Goal: Information Seeking & Learning: Compare options

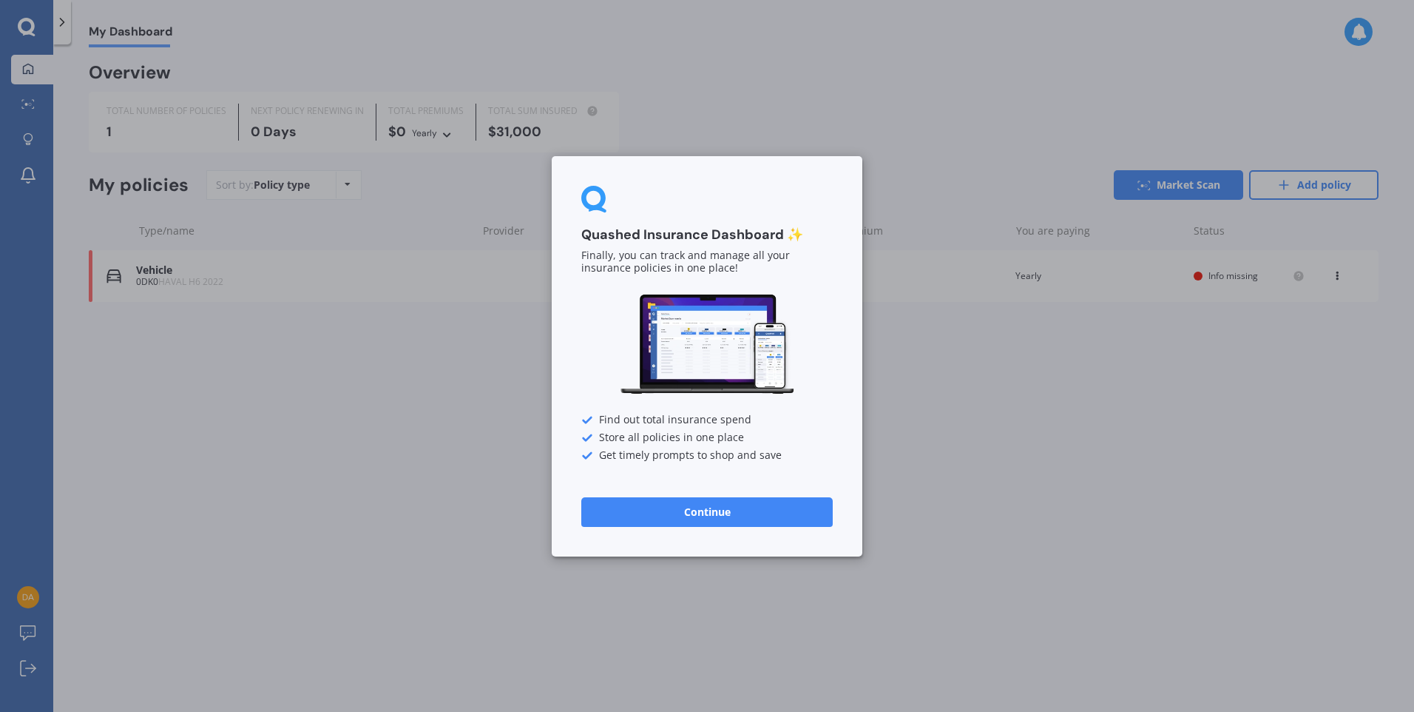
click at [725, 510] on button "Continue" at bounding box center [706, 511] width 251 height 30
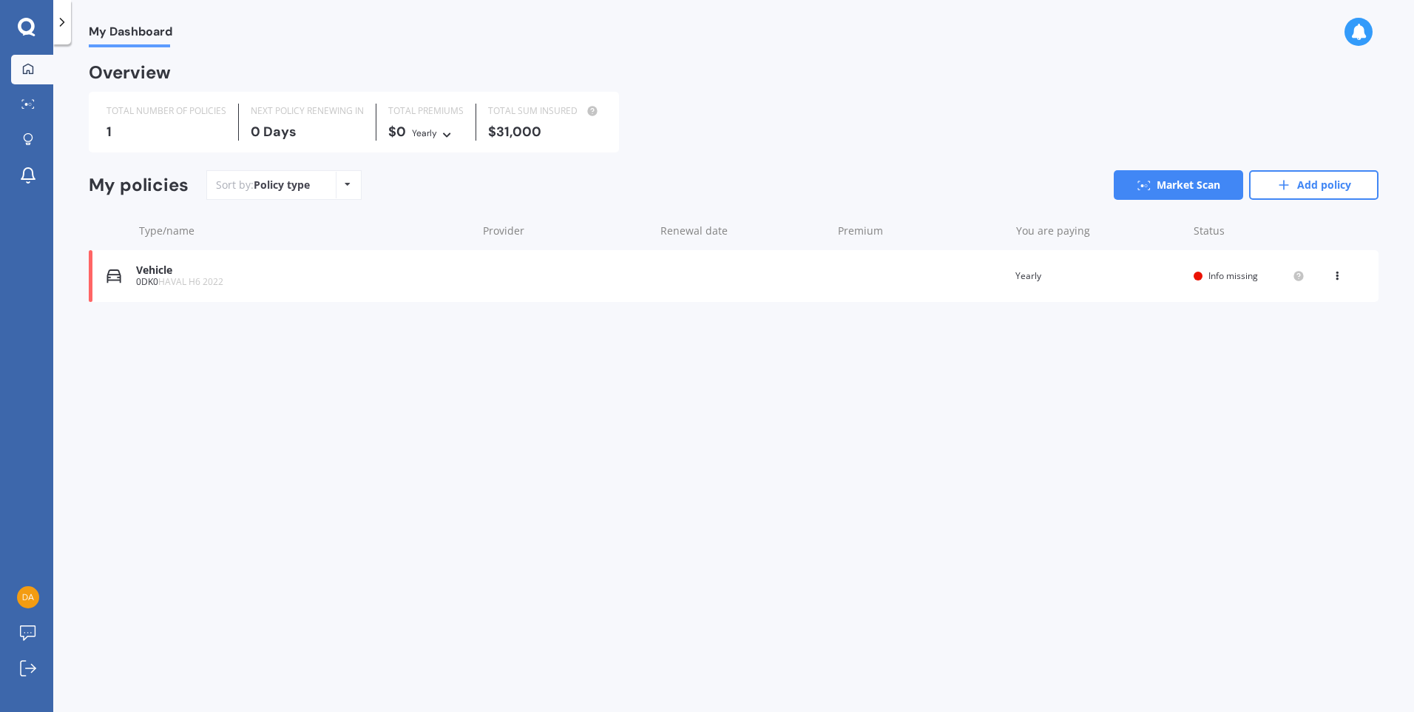
click at [345, 187] on icon at bounding box center [348, 184] width 6 height 9
click at [346, 187] on icon at bounding box center [348, 184] width 6 height 9
click at [1283, 188] on icon at bounding box center [1284, 185] width 15 height 15
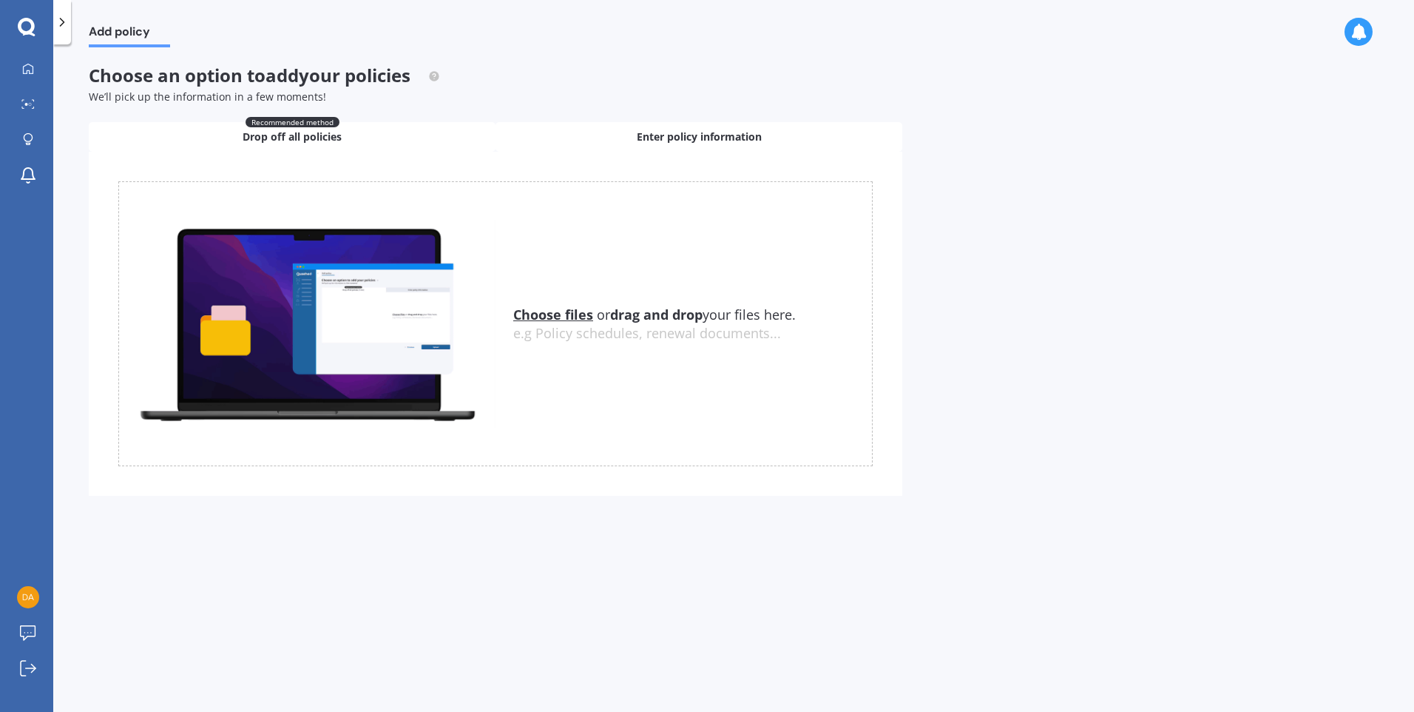
click at [675, 137] on span "Enter policy information" at bounding box center [699, 136] width 125 height 15
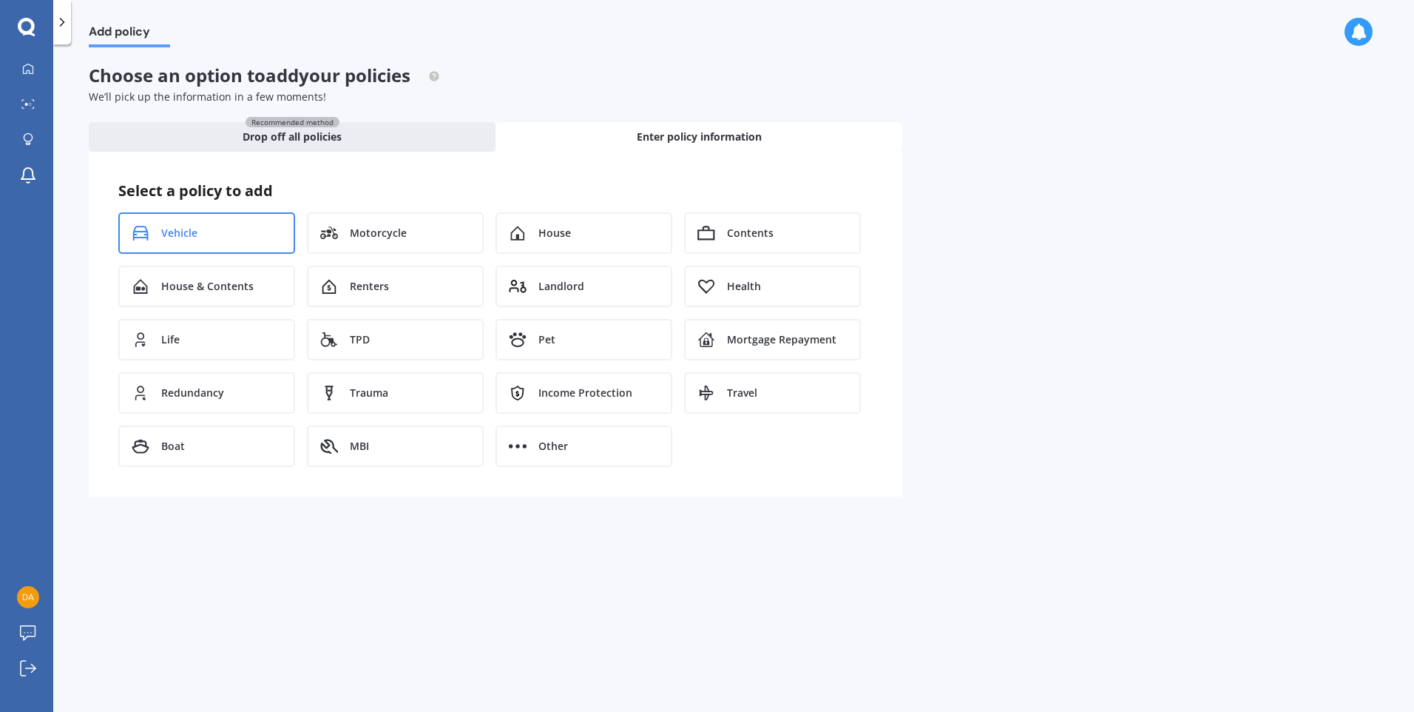
click at [182, 232] on span "Vehicle" at bounding box center [179, 233] width 36 height 15
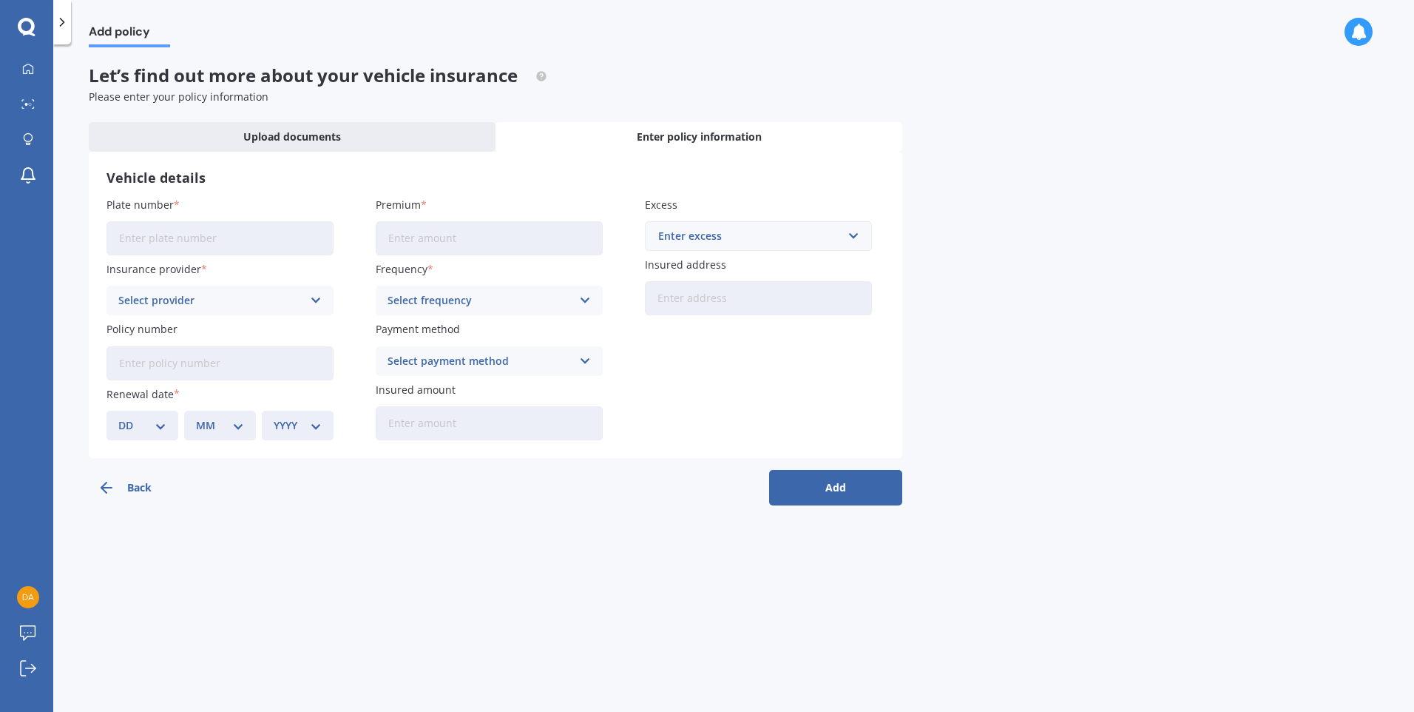
click at [143, 240] on input "Plate number" at bounding box center [220, 238] width 227 height 34
type input "0"
type input "ILJKI"
click at [311, 300] on icon at bounding box center [316, 300] width 13 height 16
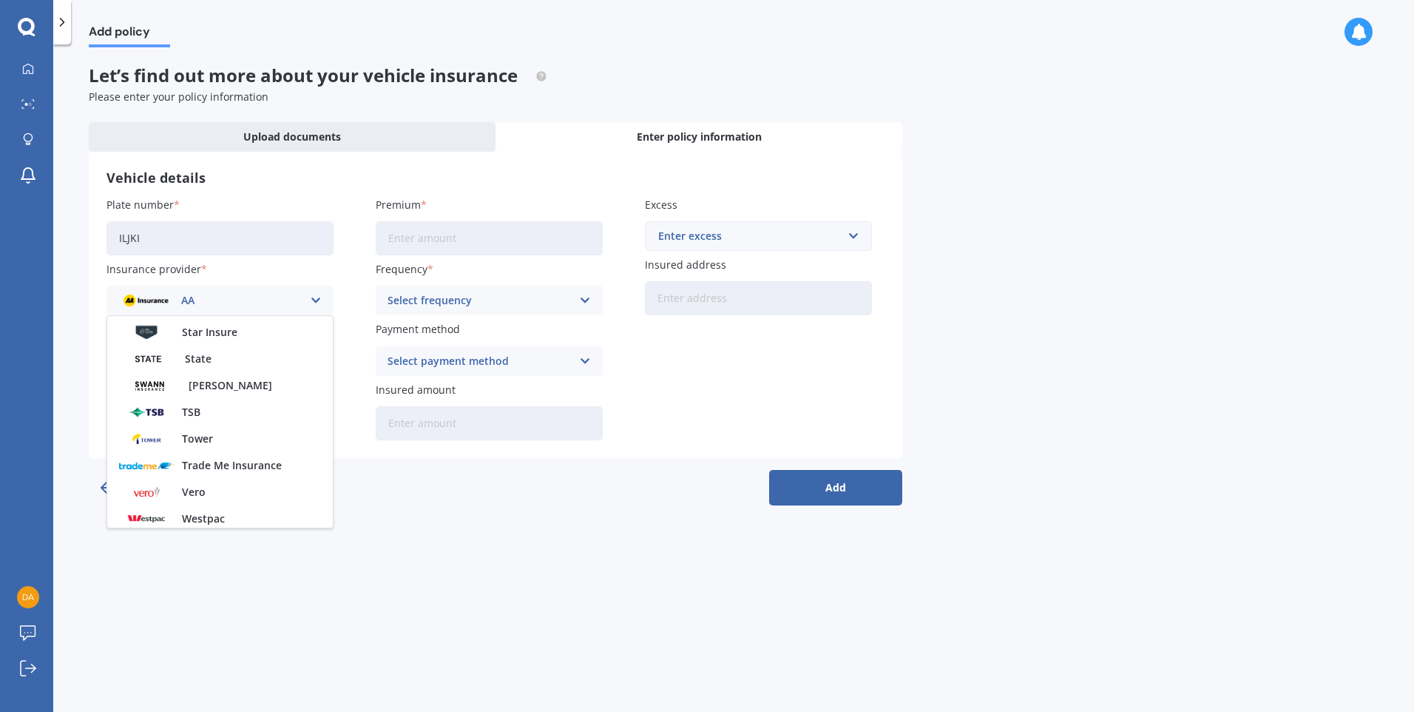
scroll to position [641, 0]
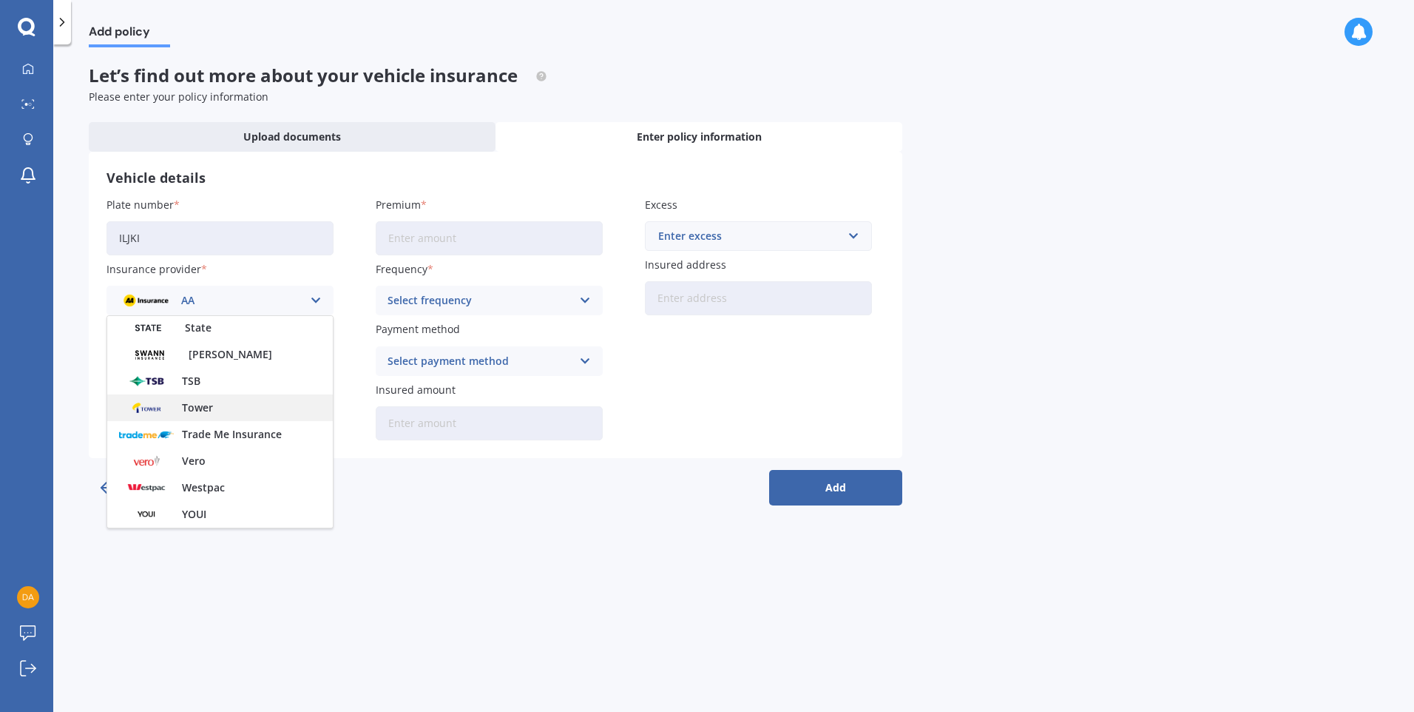
click at [200, 402] on span "Tower" at bounding box center [197, 407] width 31 height 10
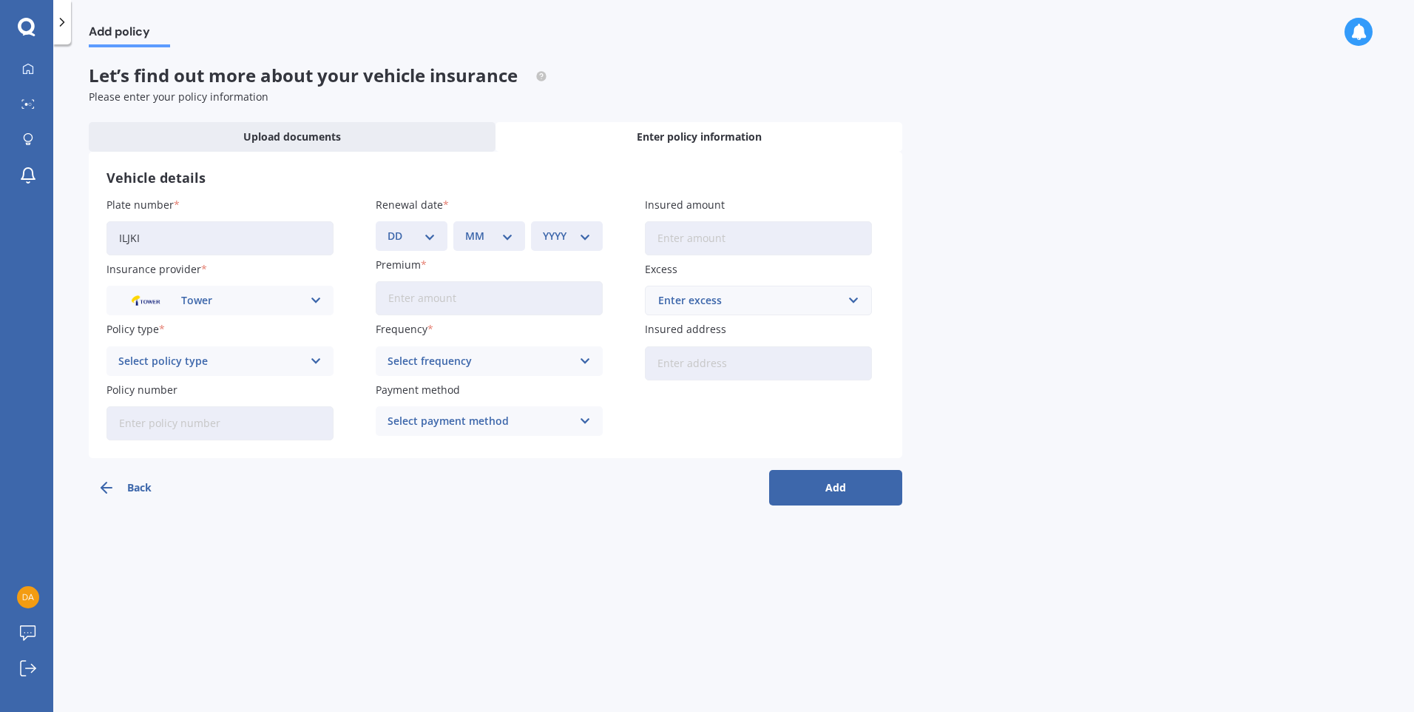
click at [279, 363] on div "Select policy type" at bounding box center [210, 361] width 184 height 16
click at [162, 443] on span "Comprehensive" at bounding box center [158, 443] width 78 height 10
click at [428, 236] on select "DD 01 02 03 04 05 06 07 08 09 10 11 12 13 14 15 16 17 18 19 20 21 22 23 24 25 2…" at bounding box center [412, 236] width 48 height 16
select select "13"
click at [388, 228] on select "DD 01 02 03 04 05 06 07 08 09 10 11 12 13 14 15 16 17 18 19 20 21 22 23 24 25 2…" at bounding box center [412, 236] width 48 height 16
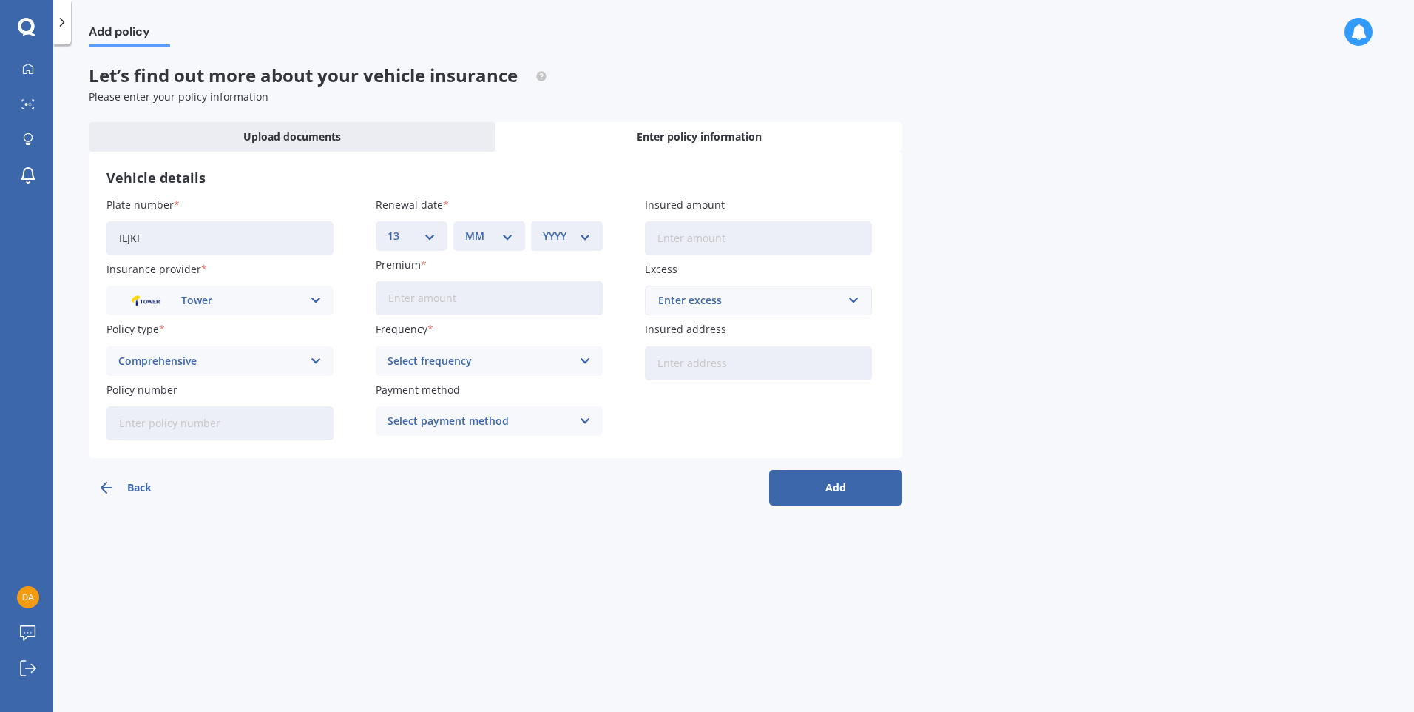
click at [507, 229] on select "MM 01 02 03 04 05 06 07 08 09 10 11 12" at bounding box center [489, 236] width 48 height 16
select select "09"
click at [465, 228] on select "MM 01 02 03 04 05 06 07 08 09 10 11 12" at bounding box center [489, 236] width 48 height 16
click at [584, 237] on select "YYYY 2027 2026 2025 2024 2023 2022 2021 2020 2019 2018 2017 2016 2015 2014 2013…" at bounding box center [567, 236] width 48 height 16
select select "2025"
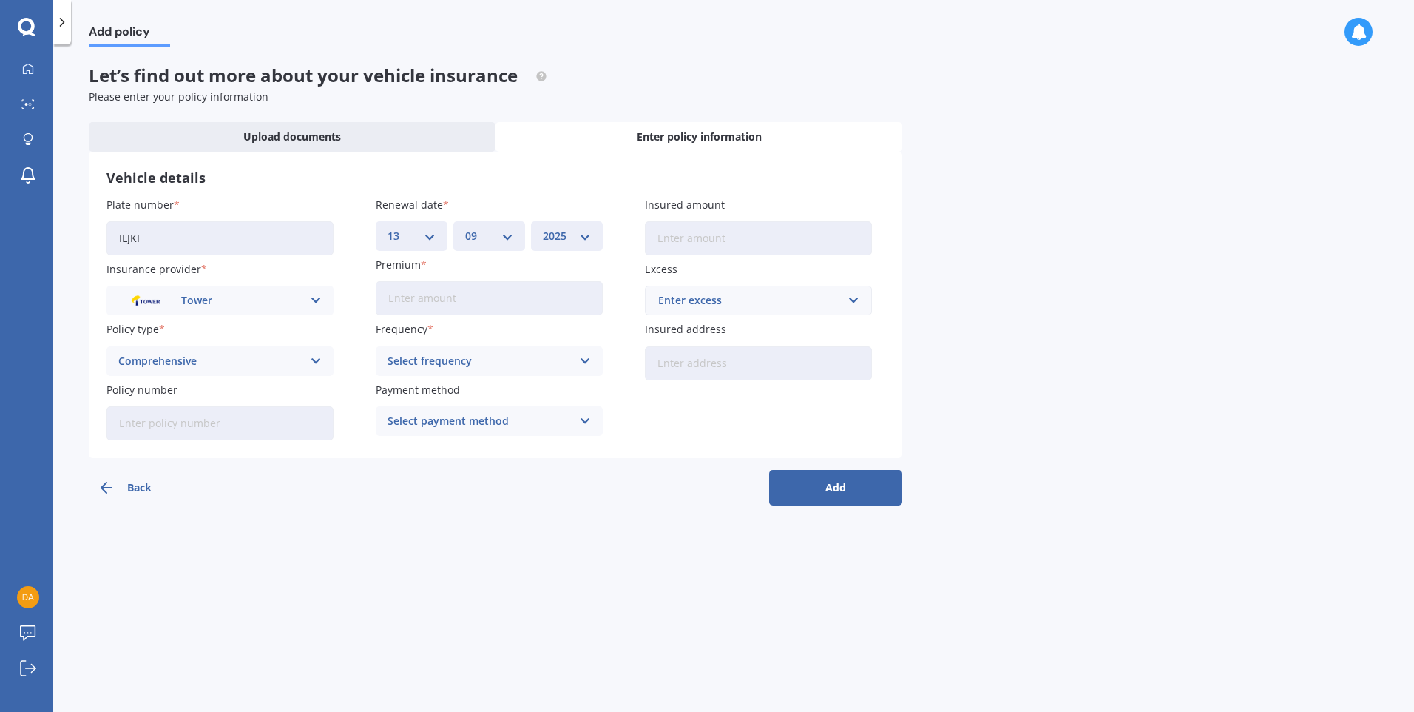
click at [543, 228] on select "YYYY 2027 2026 2025 2024 2023 2022 2021 2020 2019 2018 2017 2016 2015 2014 2013…" at bounding box center [567, 236] width 48 height 16
click at [398, 293] on input "Premium" at bounding box center [489, 298] width 227 height 34
click at [396, 302] on input "Premium" at bounding box center [489, 298] width 227 height 34
type input "$745.79"
click at [573, 359] on div "Select frequency Yearly Six-Monthly Quarterly Monthly Fortnightly Weekly" at bounding box center [489, 361] width 227 height 30
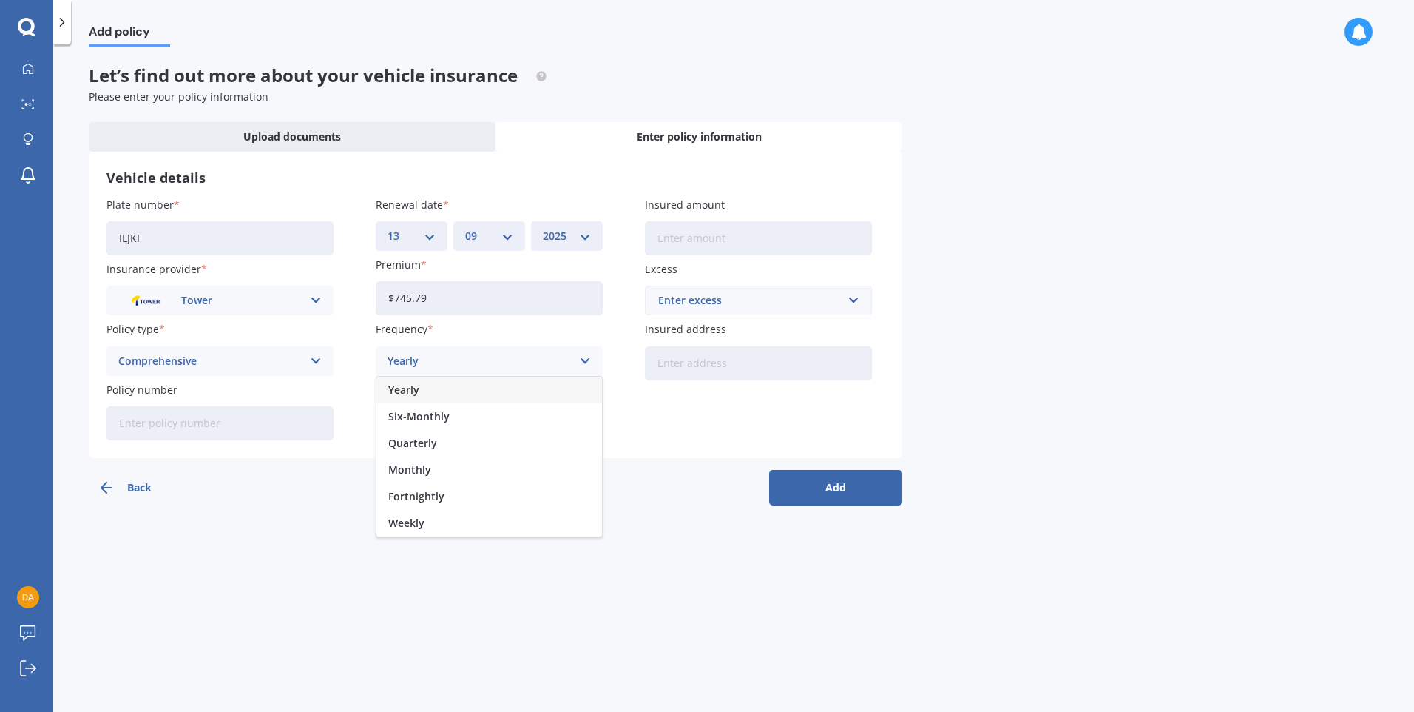
click at [467, 393] on div "Yearly" at bounding box center [489, 389] width 226 height 27
click at [567, 427] on div "Select payment method" at bounding box center [480, 421] width 184 height 16
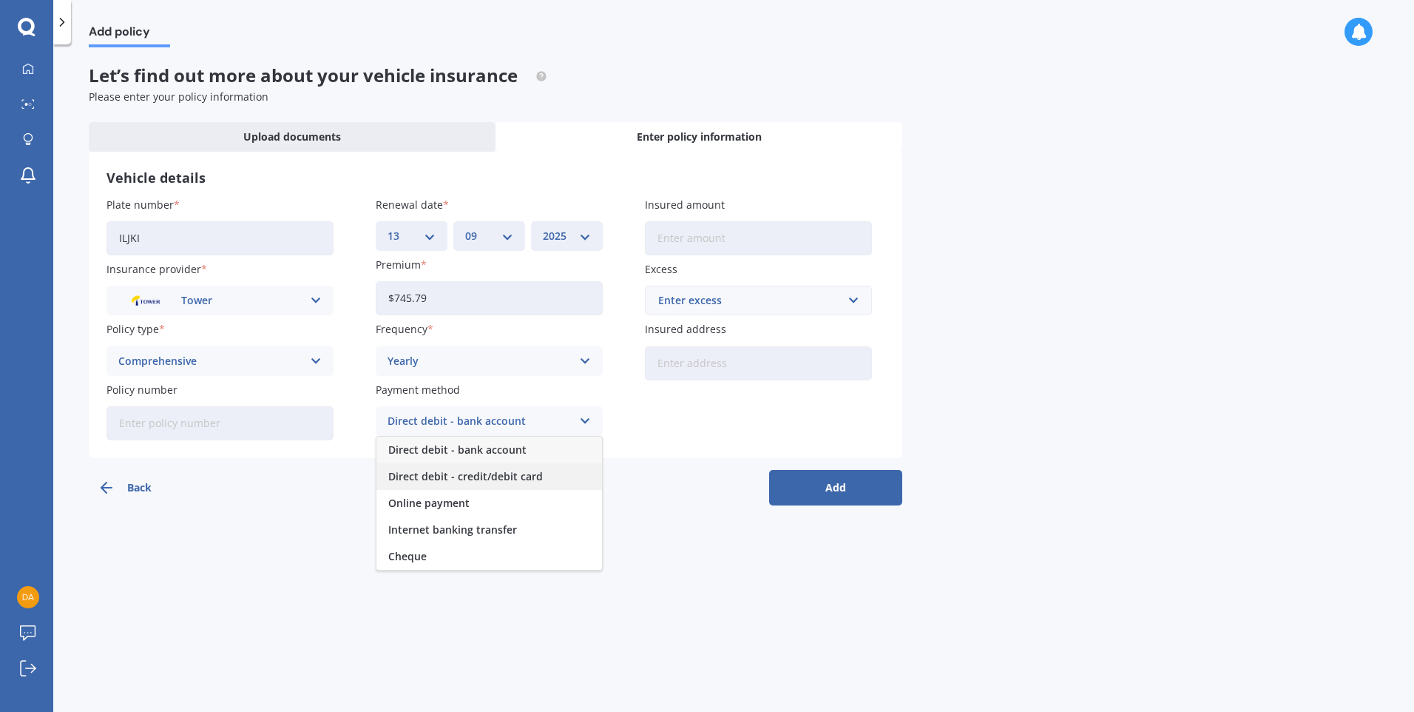
click at [453, 477] on span "Direct debit - credit/debit card" at bounding box center [465, 476] width 155 height 10
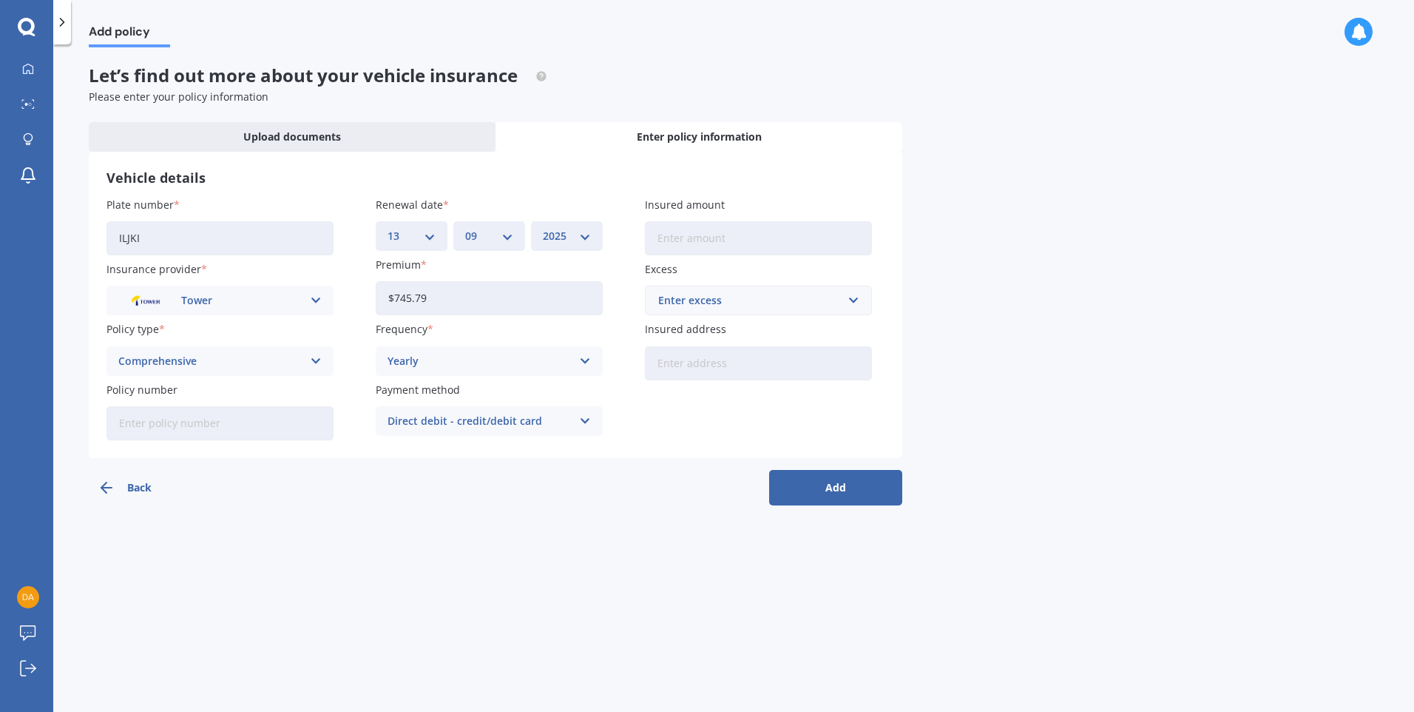
click at [681, 234] on input "Insured amount" at bounding box center [758, 238] width 227 height 34
type input "$22,174"
click at [703, 300] on div "Enter excess" at bounding box center [749, 300] width 183 height 16
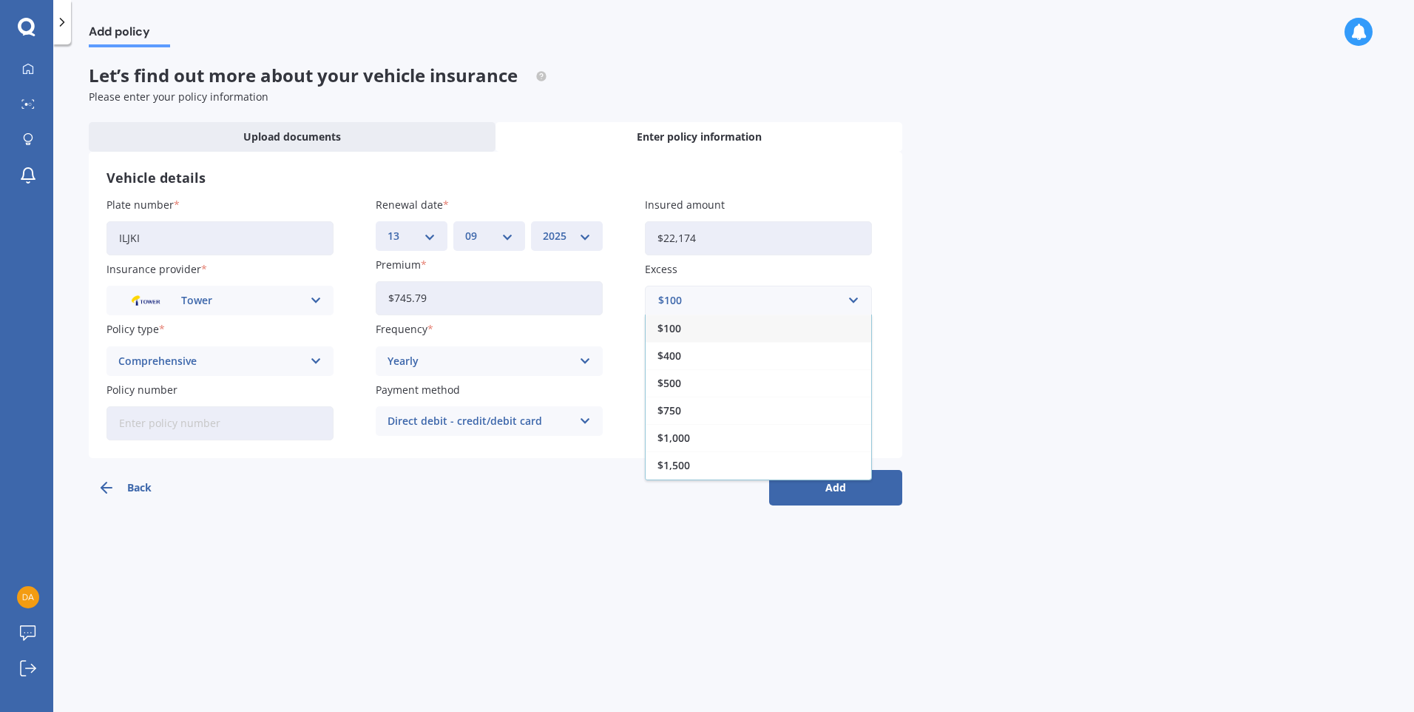
click at [672, 385] on span "$500" at bounding box center [670, 383] width 24 height 10
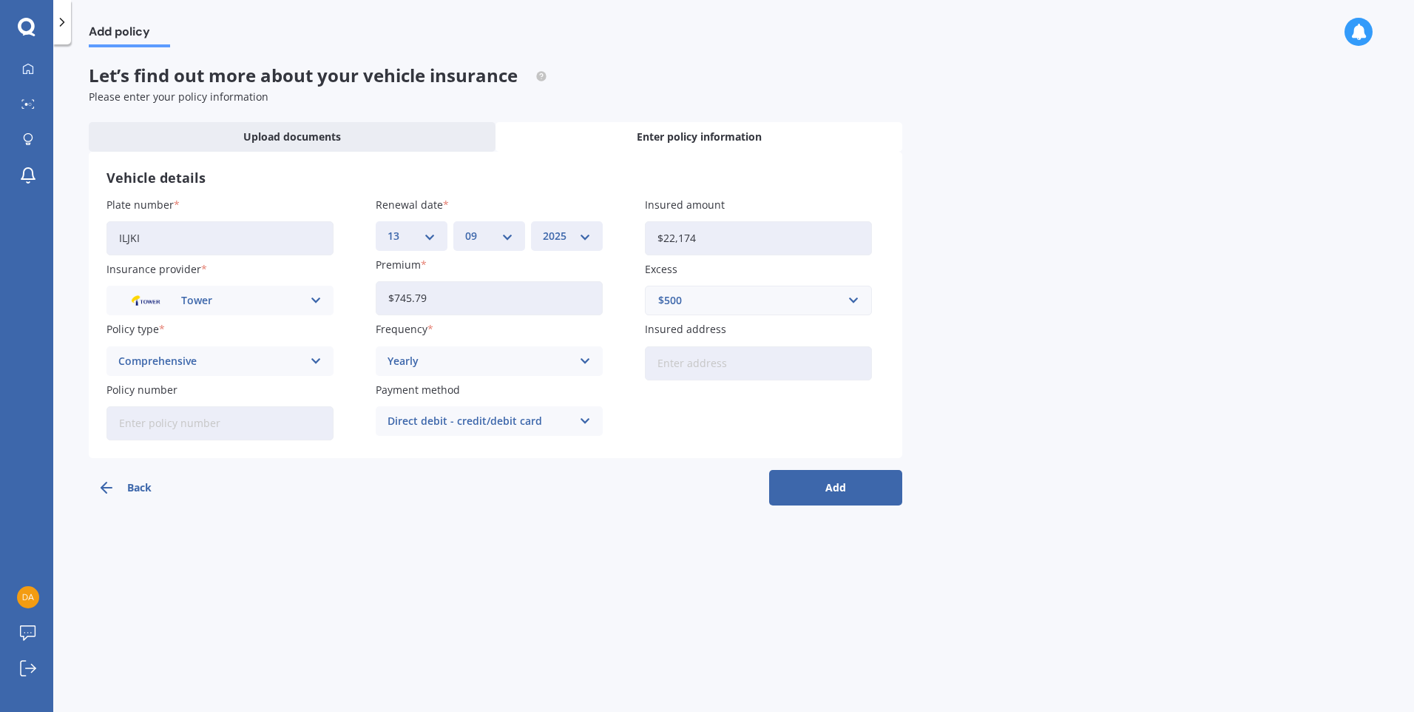
click at [659, 366] on input "Insured address" at bounding box center [758, 363] width 227 height 34
type input "[STREET_ADDRESS][PERSON_NAME]"
click at [198, 431] on input "Policy number" at bounding box center [220, 423] width 227 height 34
type input "1152063"
click at [876, 497] on button "Add" at bounding box center [835, 488] width 133 height 36
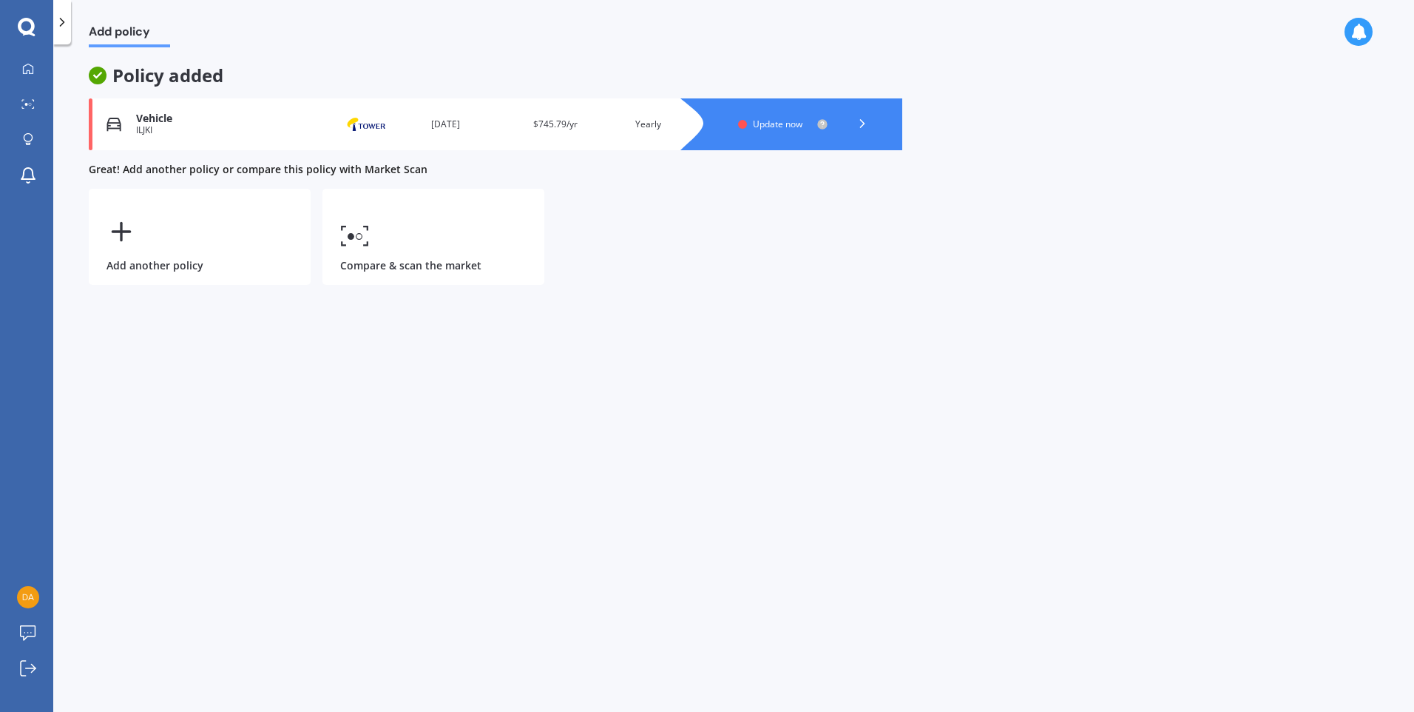
click at [857, 120] on icon at bounding box center [862, 123] width 15 height 15
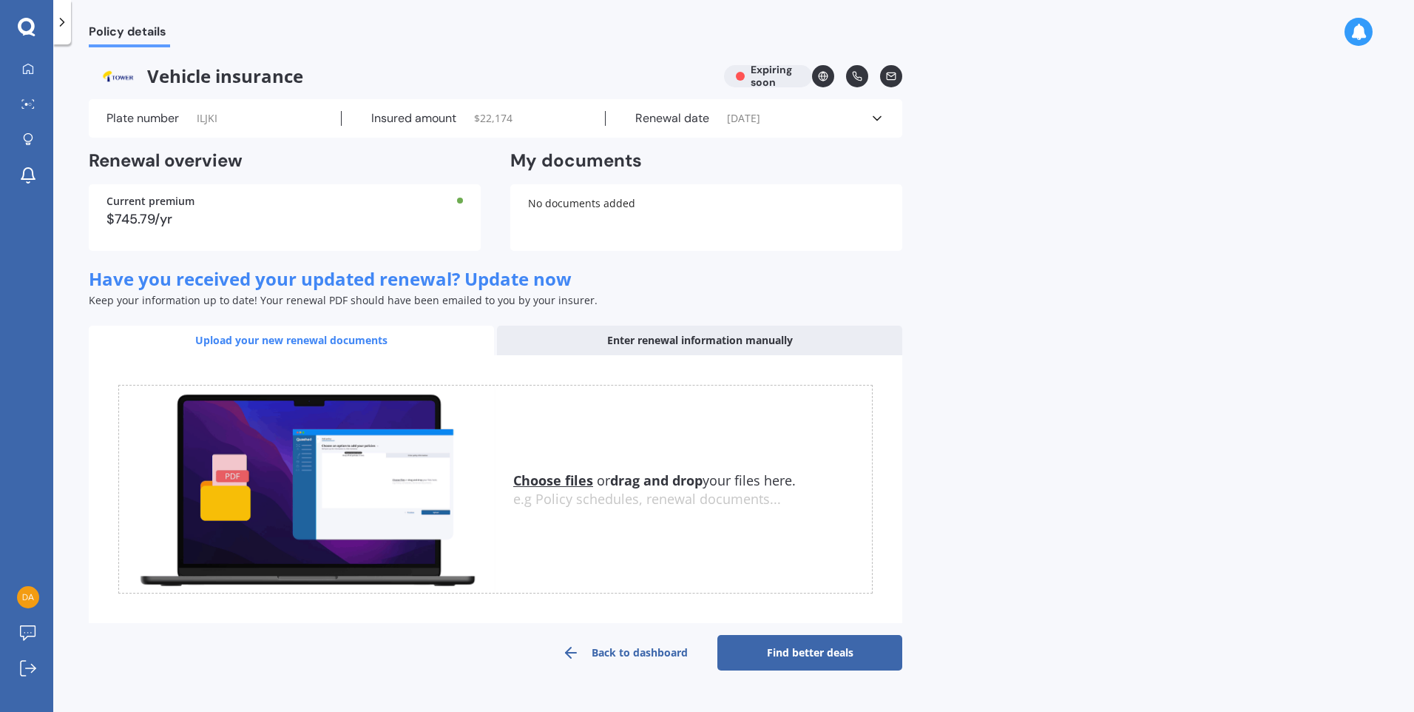
click at [780, 653] on link "Find better deals" at bounding box center [809, 653] width 185 height 36
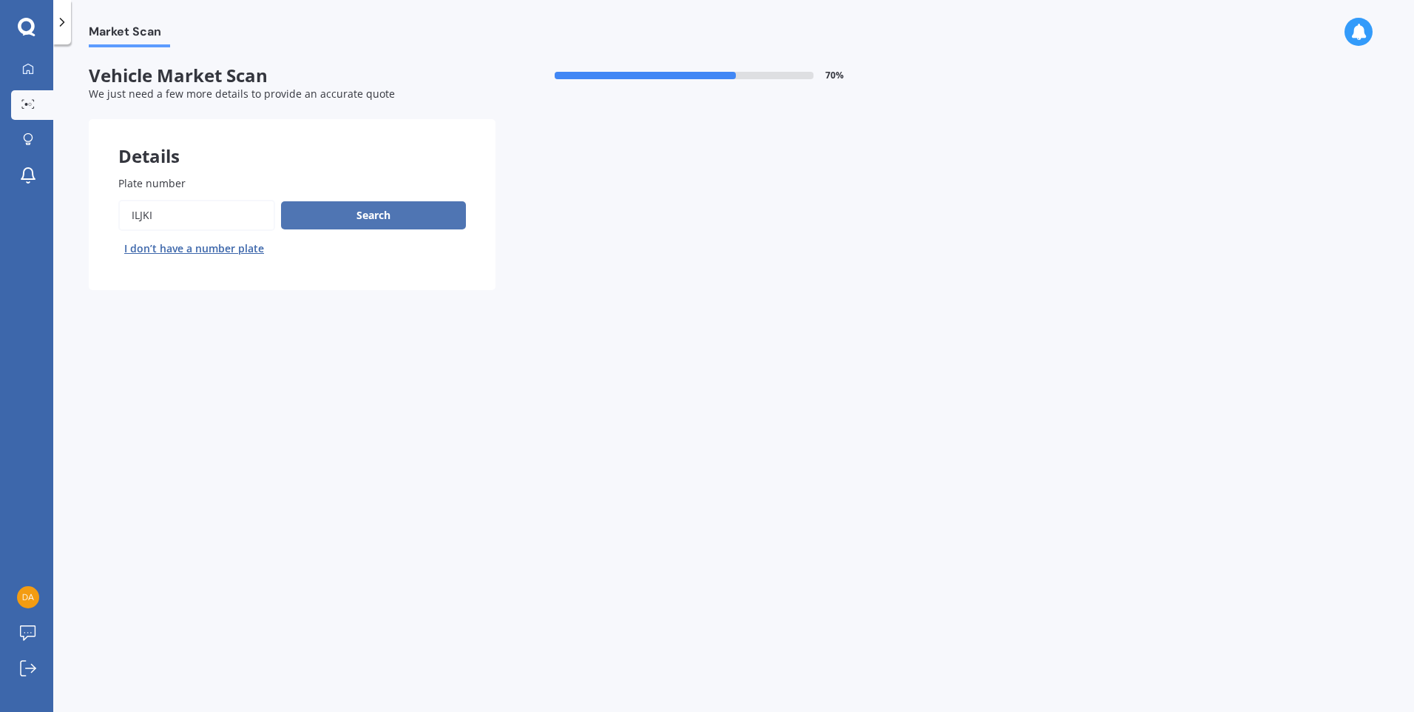
click at [395, 219] on button "Search" at bounding box center [373, 215] width 185 height 28
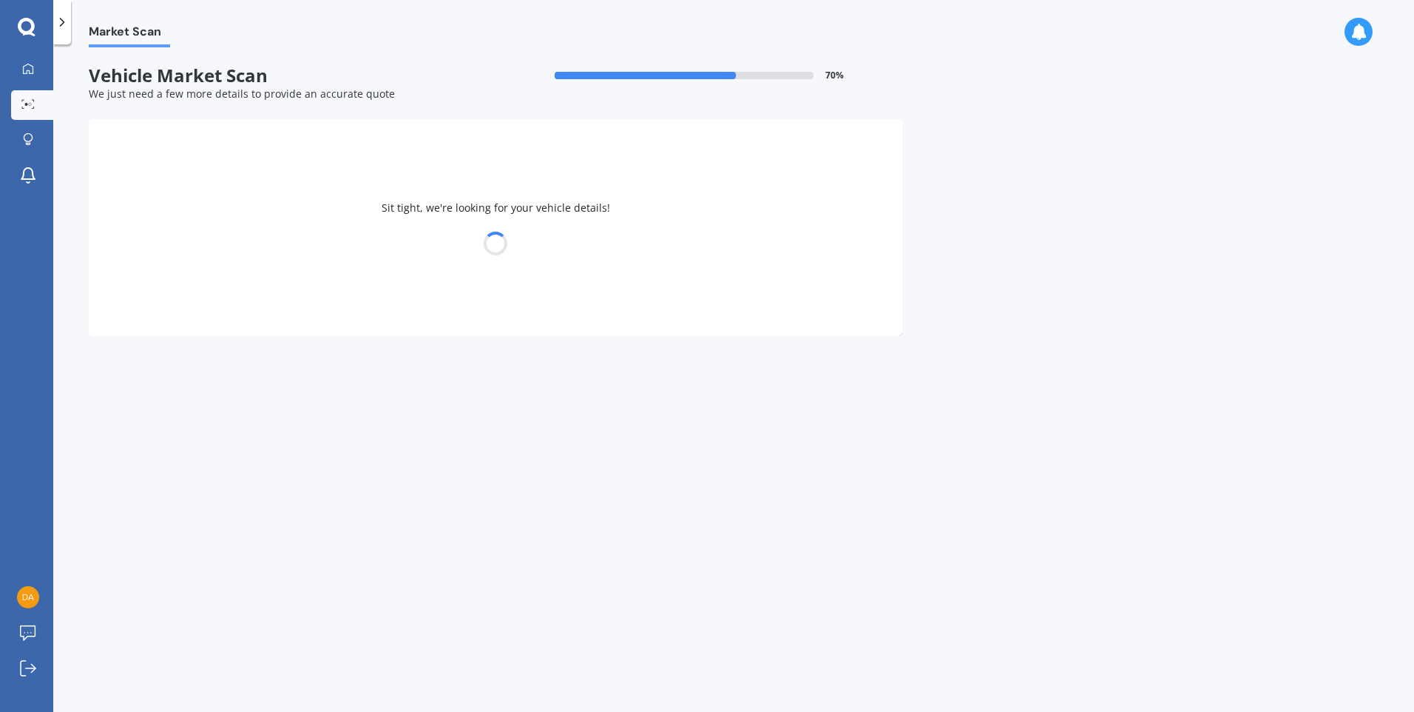
select select "MITSUBISHI"
select select "ASX"
select select "25"
select select "07"
select select "1955"
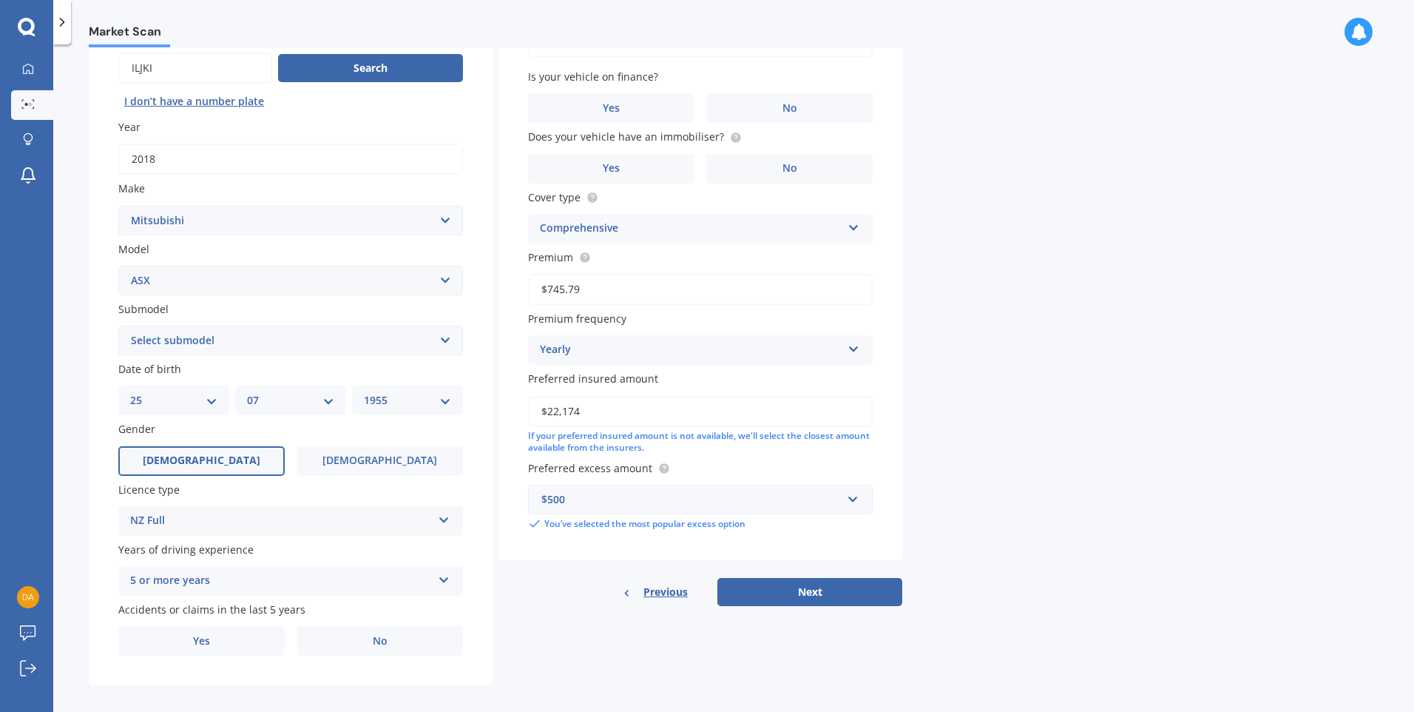
scroll to position [148, 0]
click at [441, 343] on select "Select submodel BLK 2.0P/CVT Diesel LS Sport VRX petrol VRX turbo diesel XLS pe…" at bounding box center [290, 340] width 345 height 30
select select "VRX PETROL"
click at [118, 325] on select "Select submodel BLK 2.0P/CVT Diesel LS Sport VRX petrol VRX turbo diesel XLS pe…" at bounding box center [290, 340] width 345 height 30
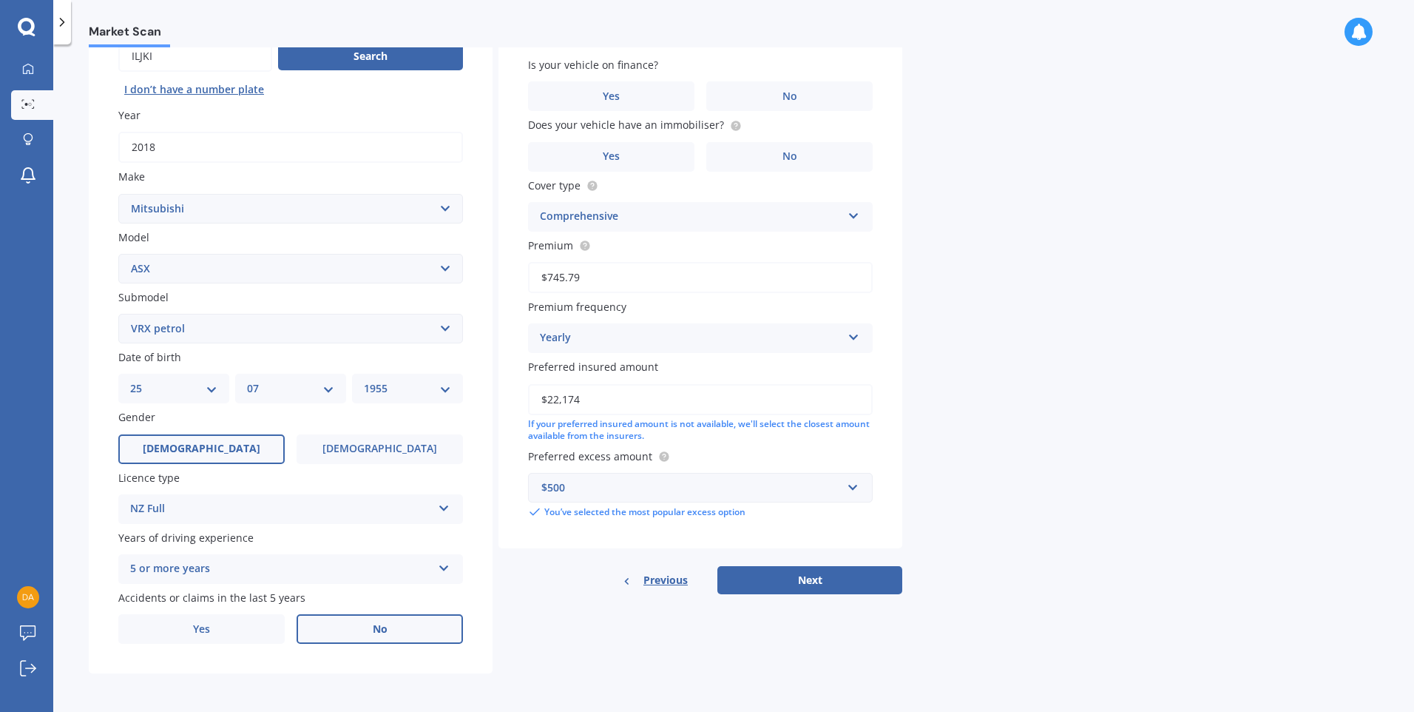
click at [382, 632] on span "No" at bounding box center [380, 629] width 15 height 13
click at [0, 0] on input "No" at bounding box center [0, 0] width 0 height 0
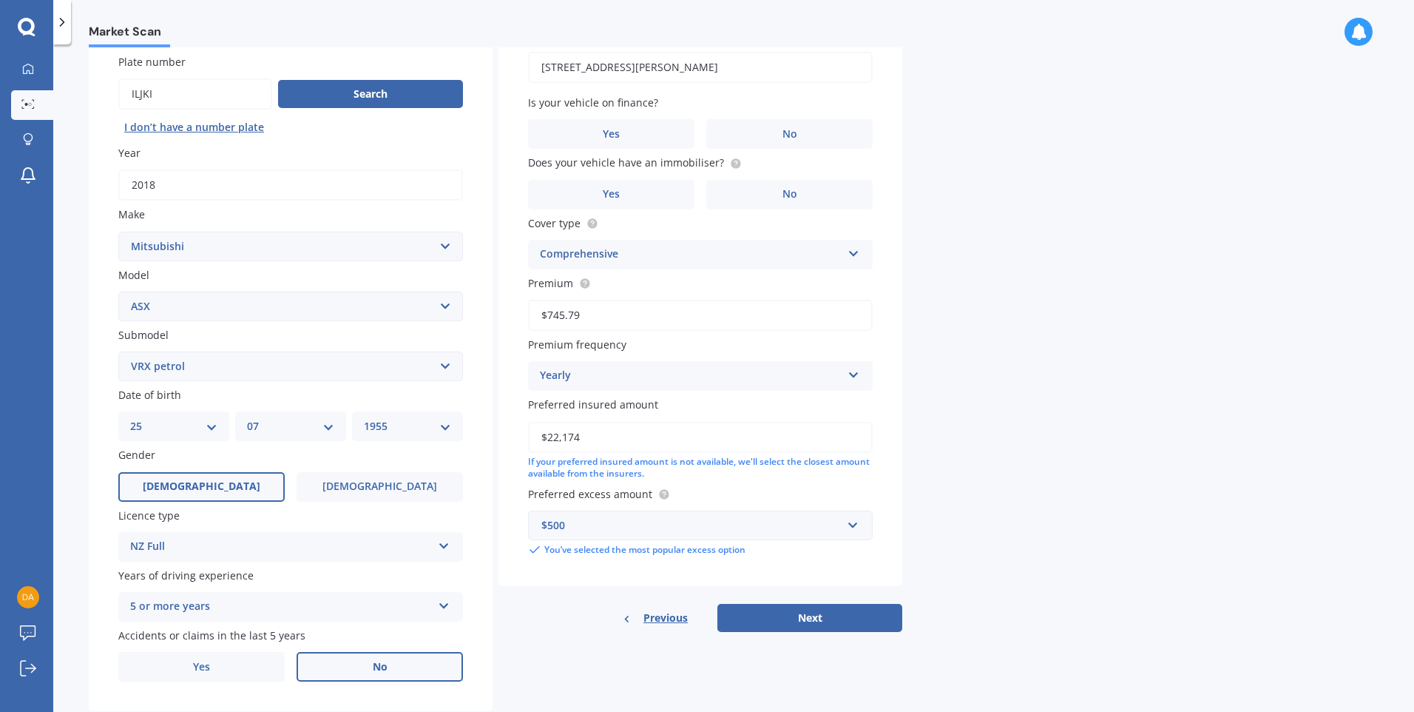
scroll to position [148, 0]
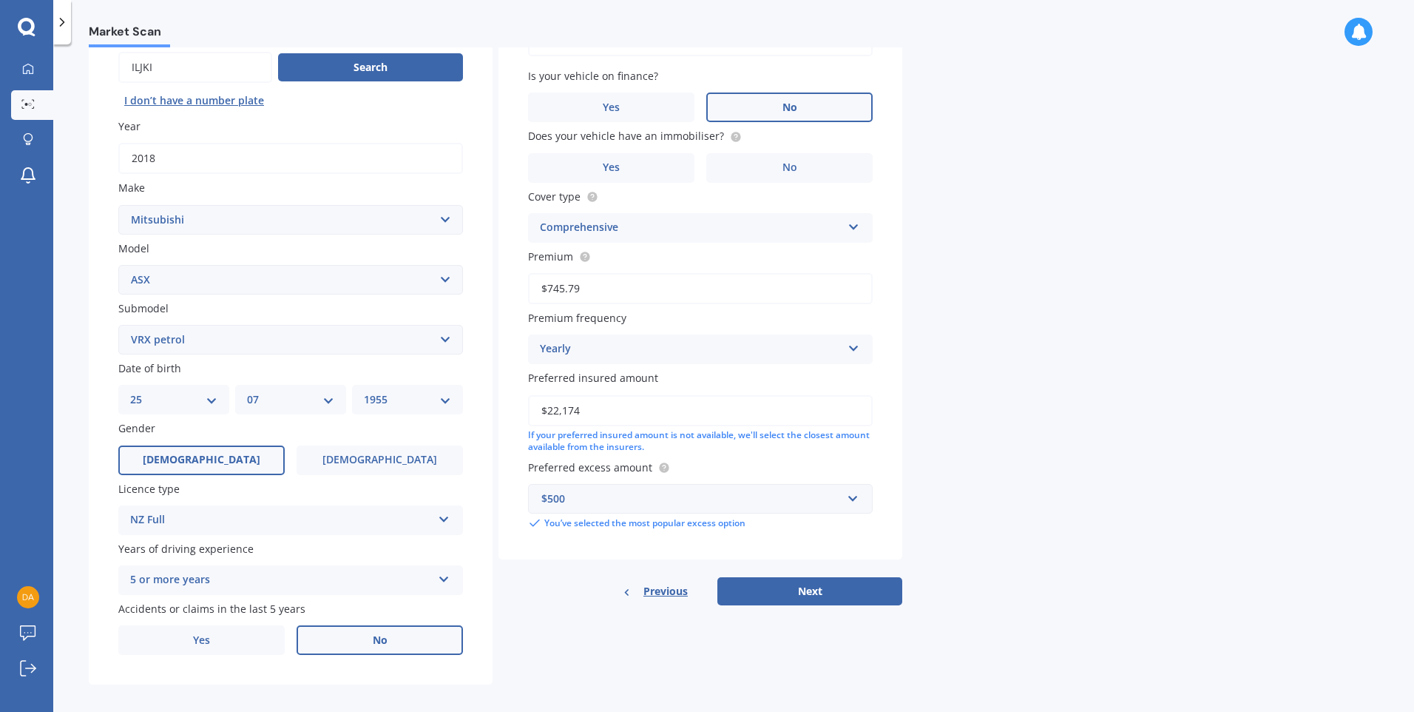
click at [795, 104] on span "No" at bounding box center [790, 107] width 15 height 13
click at [0, 0] on input "No" at bounding box center [0, 0] width 0 height 0
click at [644, 175] on label "Yes" at bounding box center [611, 168] width 166 height 30
click at [0, 0] on input "Yes" at bounding box center [0, 0] width 0 height 0
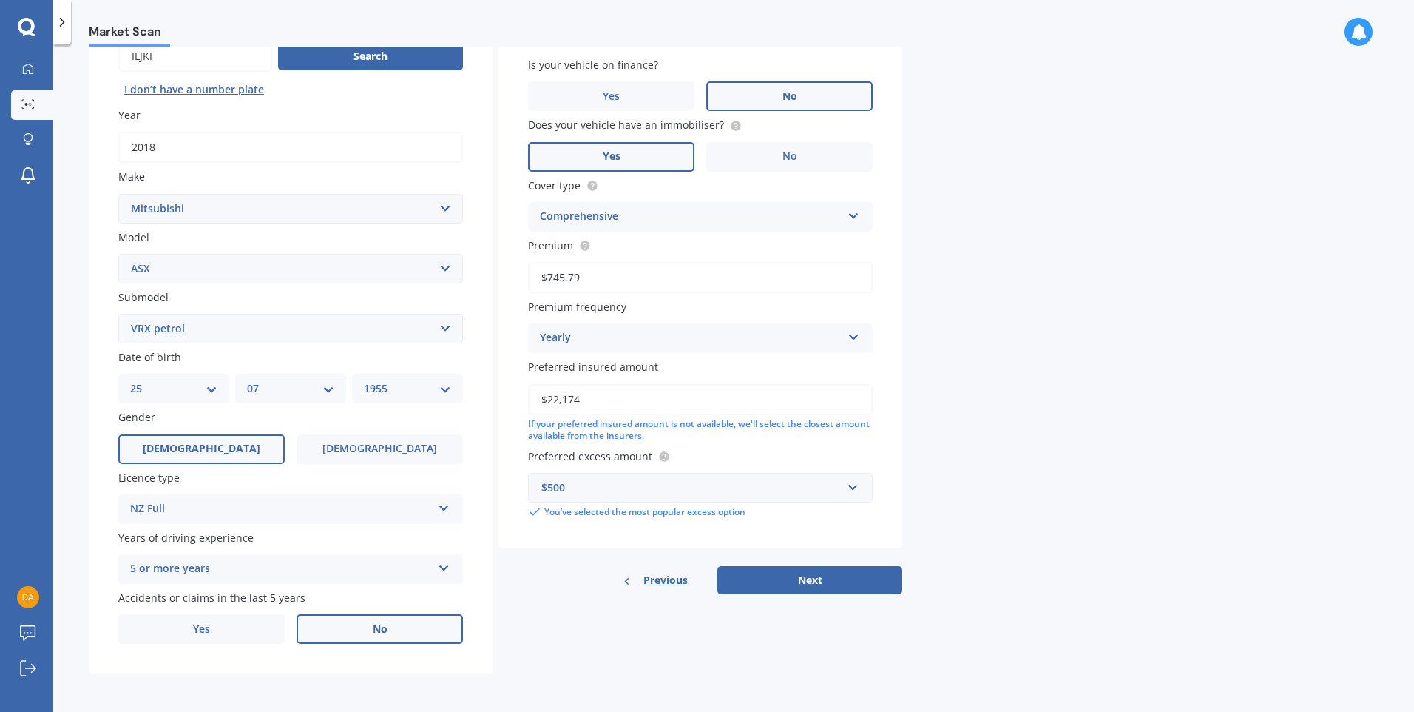
click at [807, 583] on button "Next" at bounding box center [809, 580] width 185 height 28
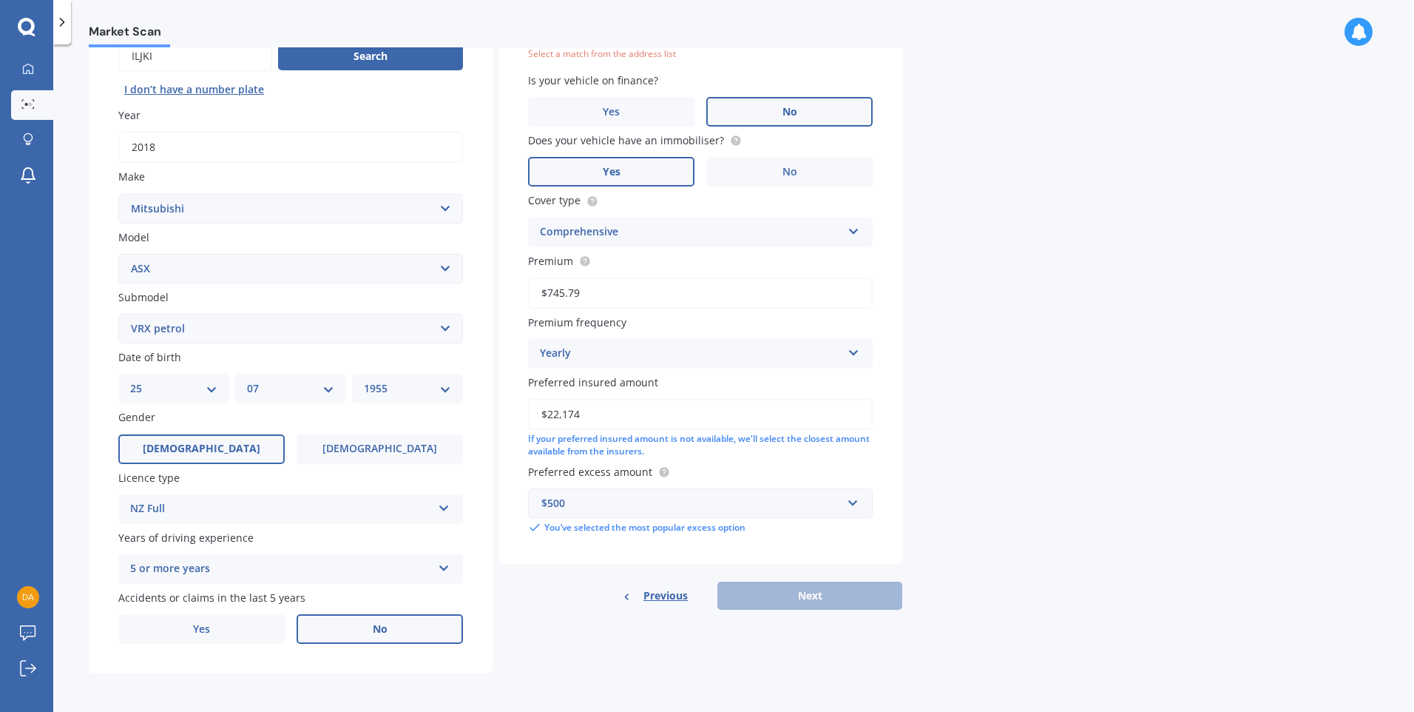
scroll to position [101, 0]
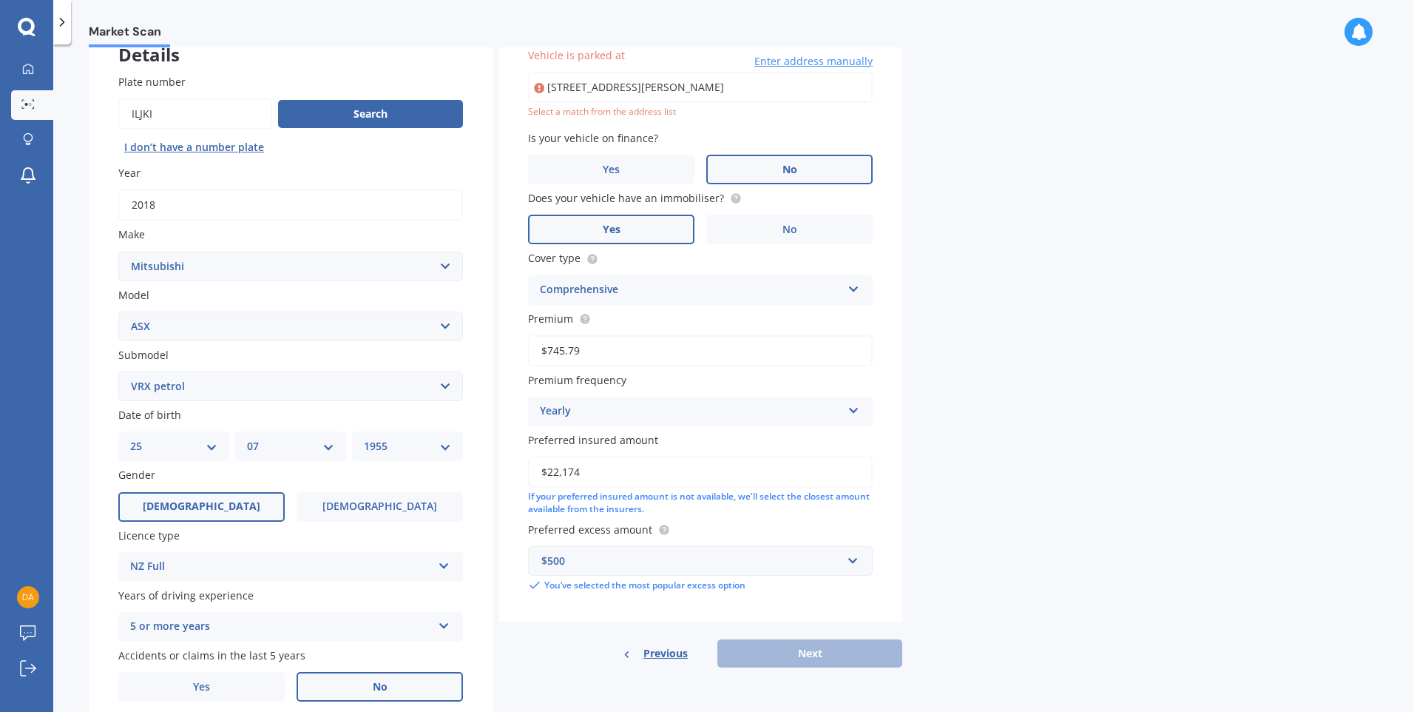
type input "[STREET_ADDRESS][PERSON_NAME]"
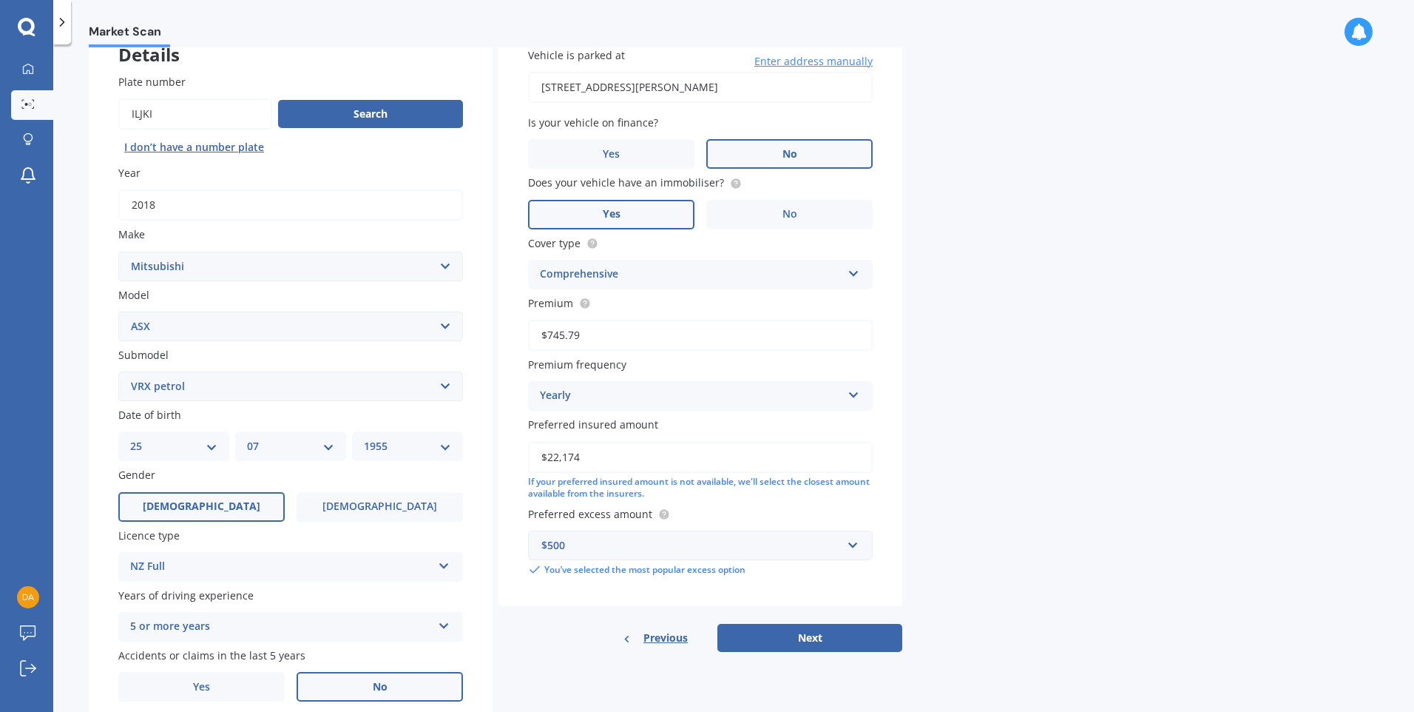
scroll to position [159, 0]
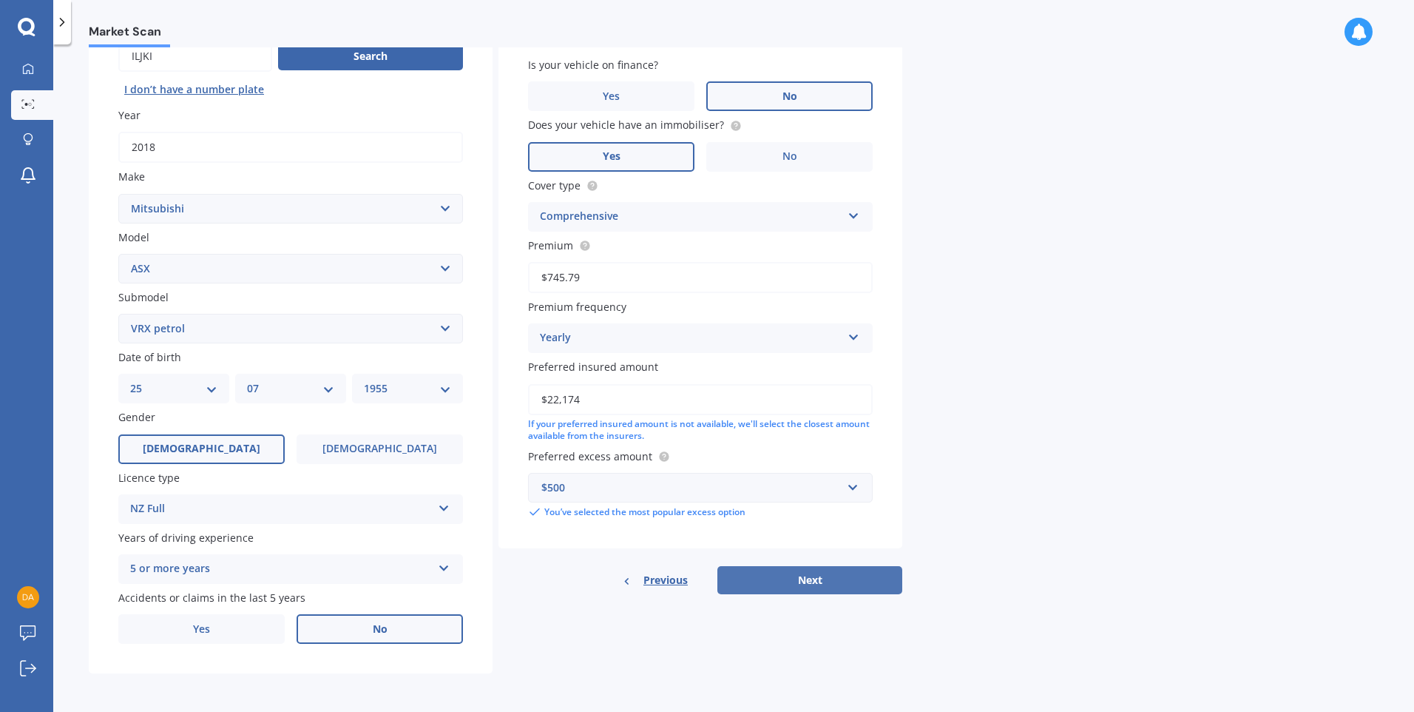
click at [760, 577] on button "Next" at bounding box center [809, 580] width 185 height 28
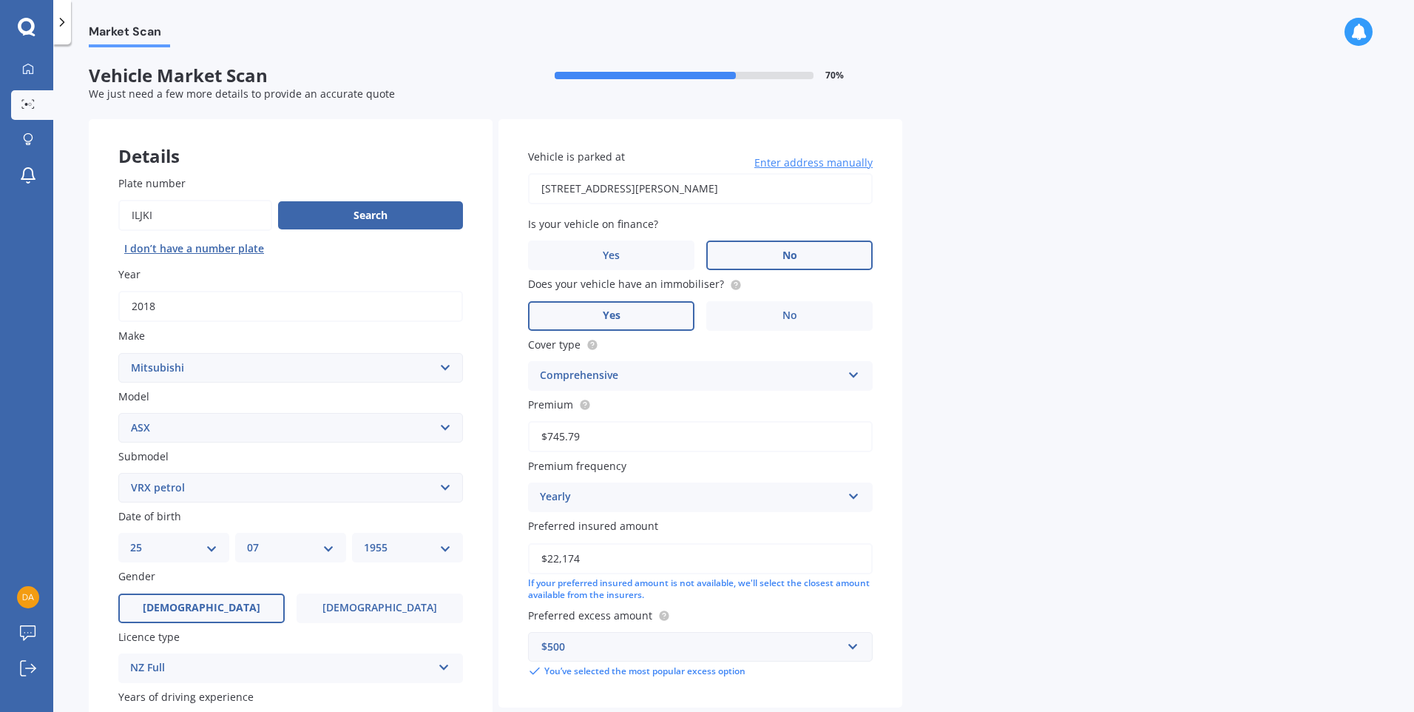
select select "25"
select select "07"
select select "1955"
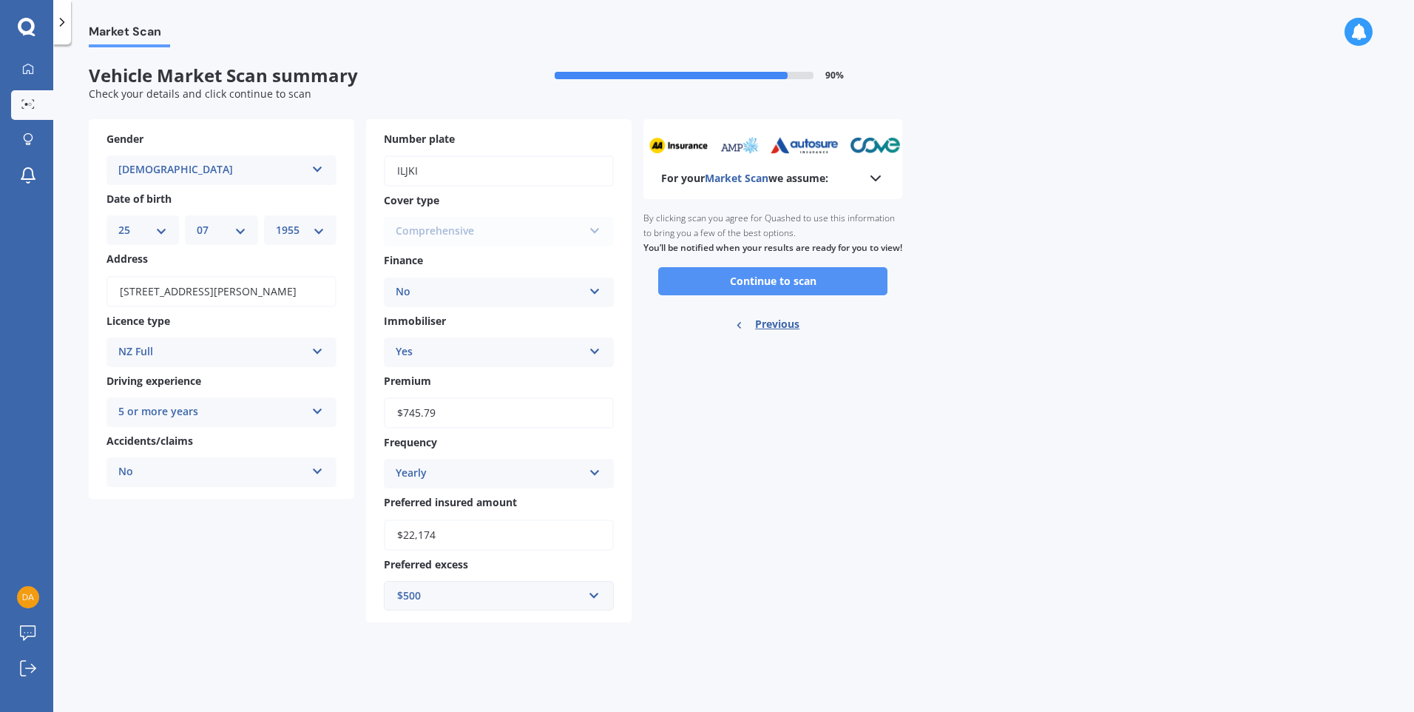
click at [768, 294] on button "Continue to scan" at bounding box center [772, 281] width 229 height 28
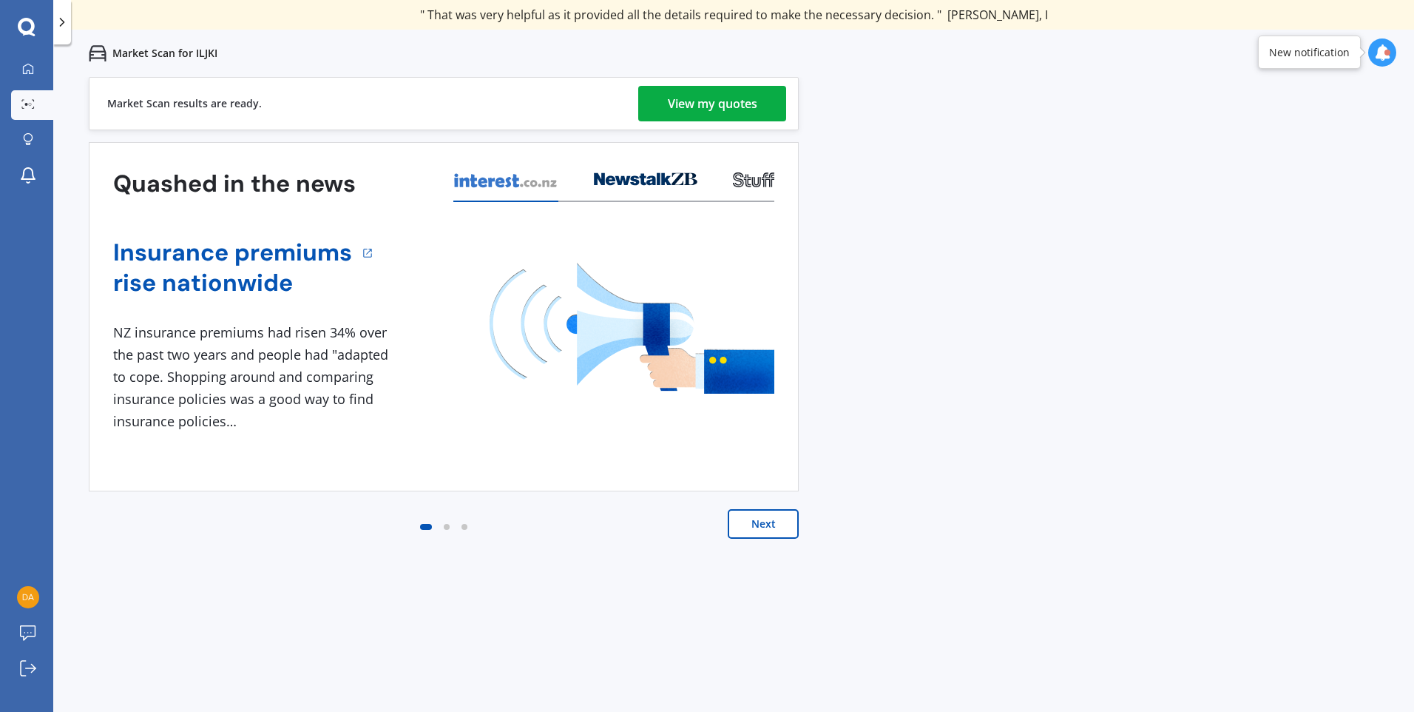
click at [750, 105] on div "View my quotes" at bounding box center [712, 104] width 89 height 36
